Goal: Obtain resource: Obtain resource

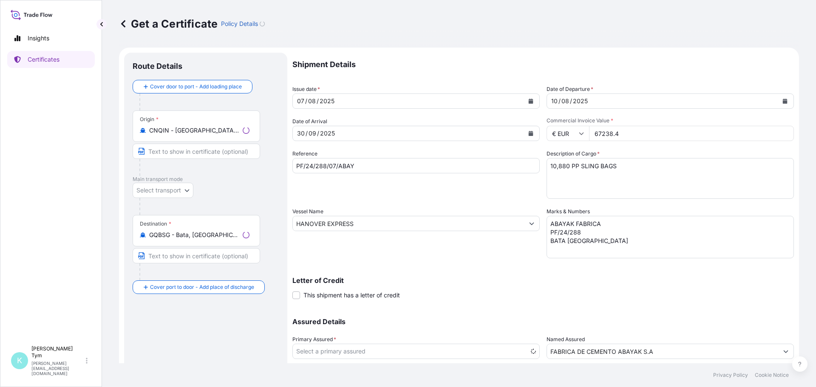
select select "31422"
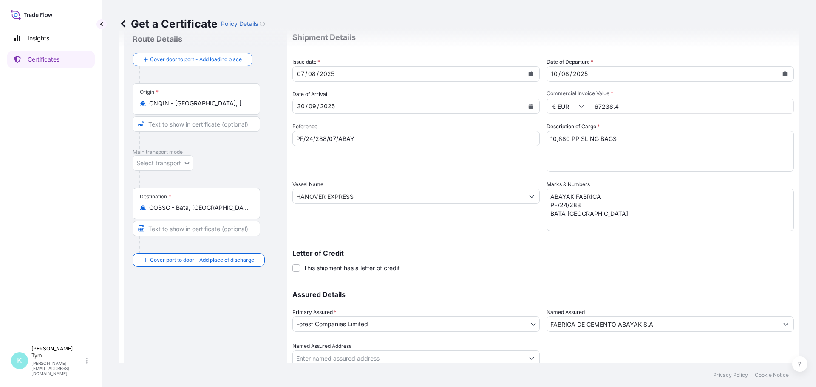
scroll to position [59, 0]
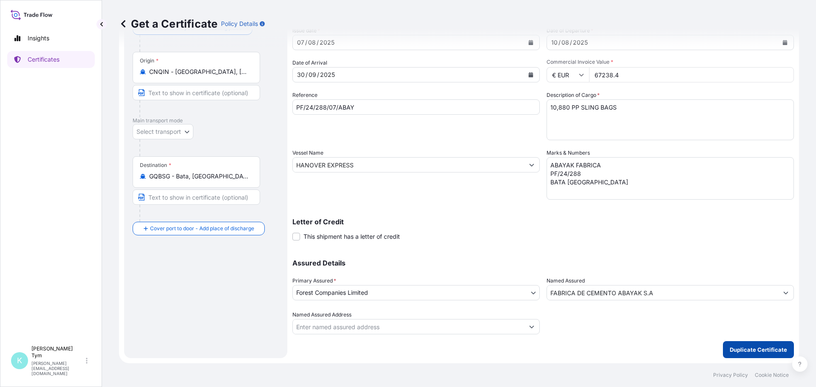
click at [732, 349] on p "Duplicate Certificate" at bounding box center [758, 350] width 57 height 9
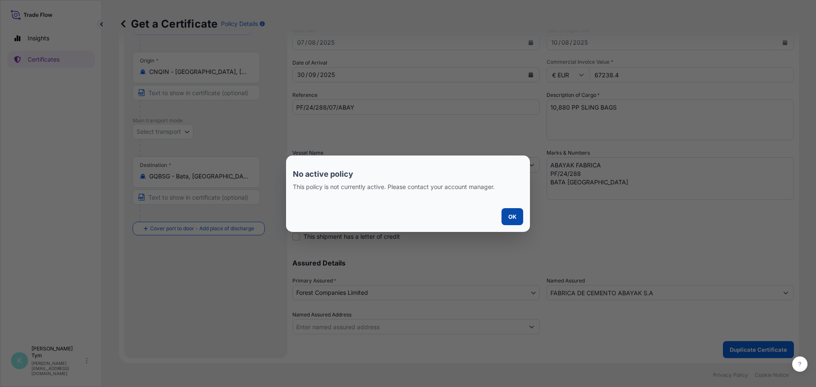
click at [506, 217] on button "OK" at bounding box center [513, 216] width 22 height 17
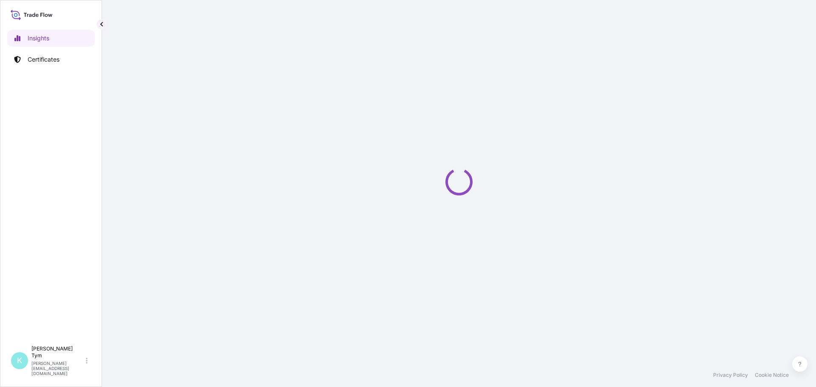
select select "2025"
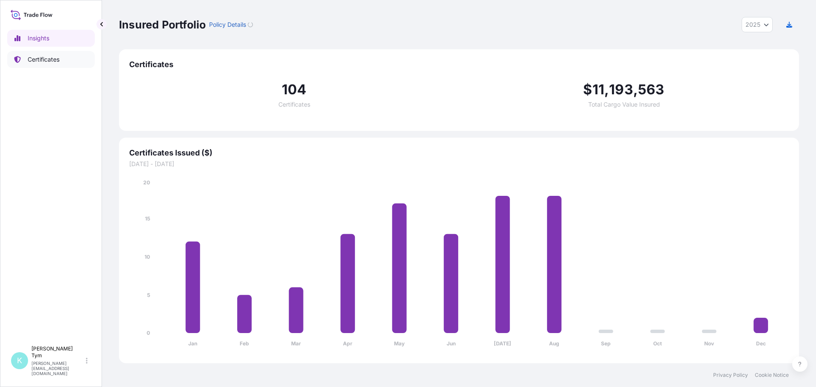
click at [41, 58] on p "Certificates" at bounding box center [44, 59] width 32 height 9
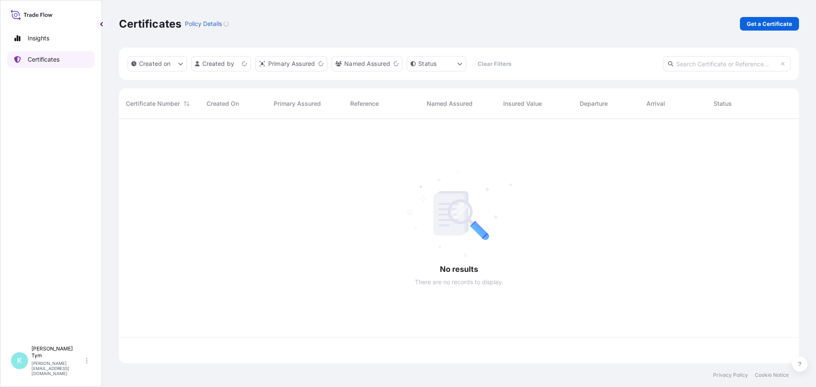
scroll to position [243, 674]
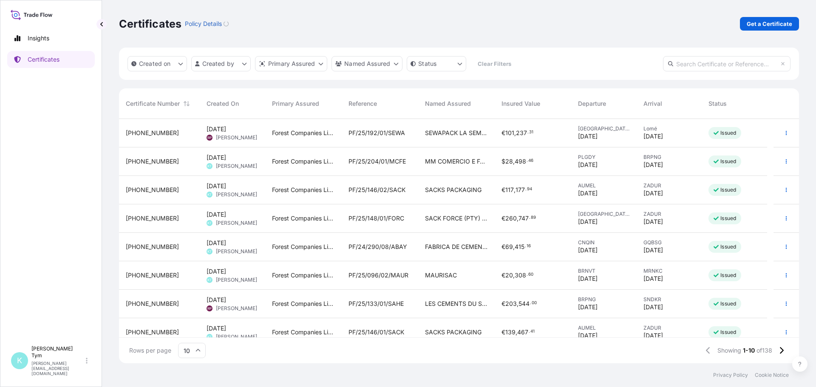
click at [687, 64] on input "text" at bounding box center [727, 63] width 128 height 15
type input "abay"
click at [391, 218] on span "PF/24/288/07/ABAY" at bounding box center [378, 218] width 58 height 9
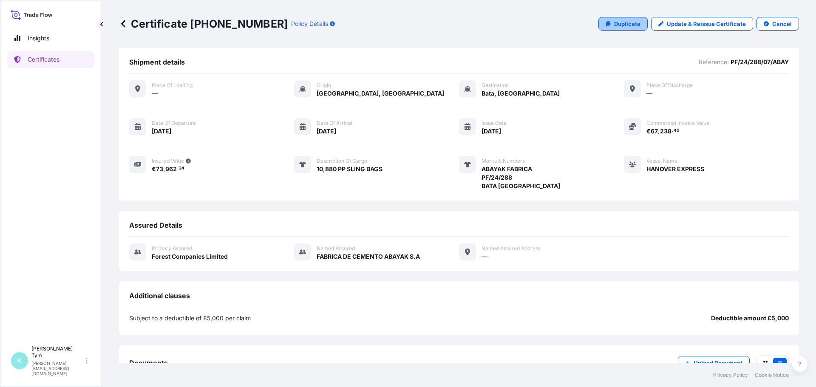
click at [614, 26] on p "Duplicate" at bounding box center [627, 24] width 26 height 9
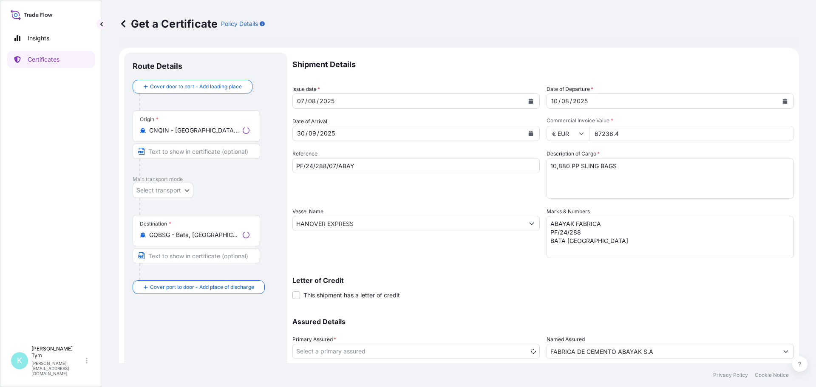
select select "31422"
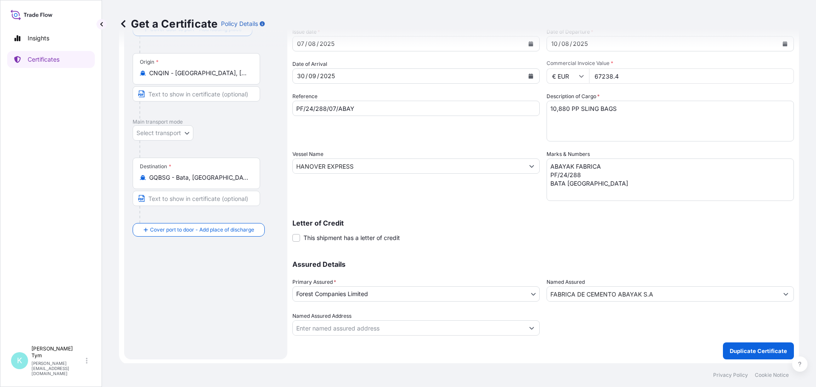
scroll to position [59, 0]
click at [733, 348] on p "Duplicate Certificate" at bounding box center [758, 350] width 57 height 9
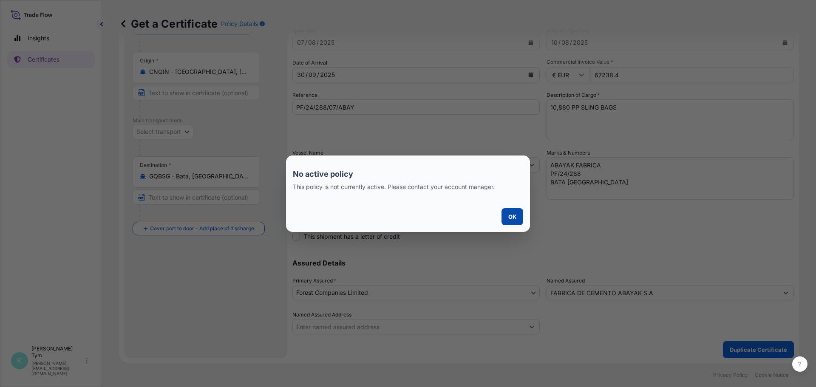
click at [510, 220] on p "OK" at bounding box center [512, 217] width 8 height 9
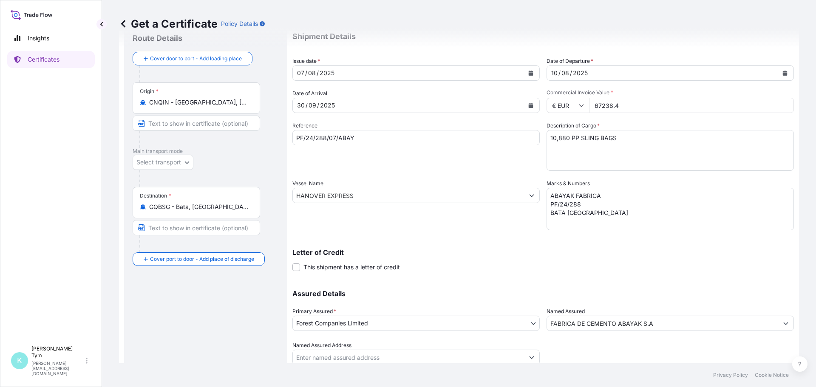
scroll to position [0, 0]
